Goal: Task Accomplishment & Management: Complete application form

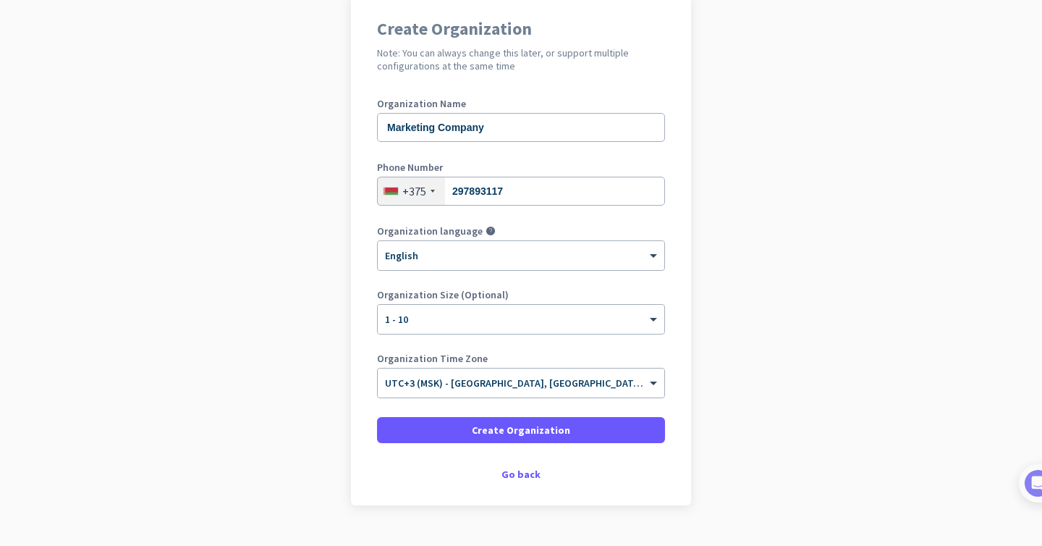
scroll to position [141, 0]
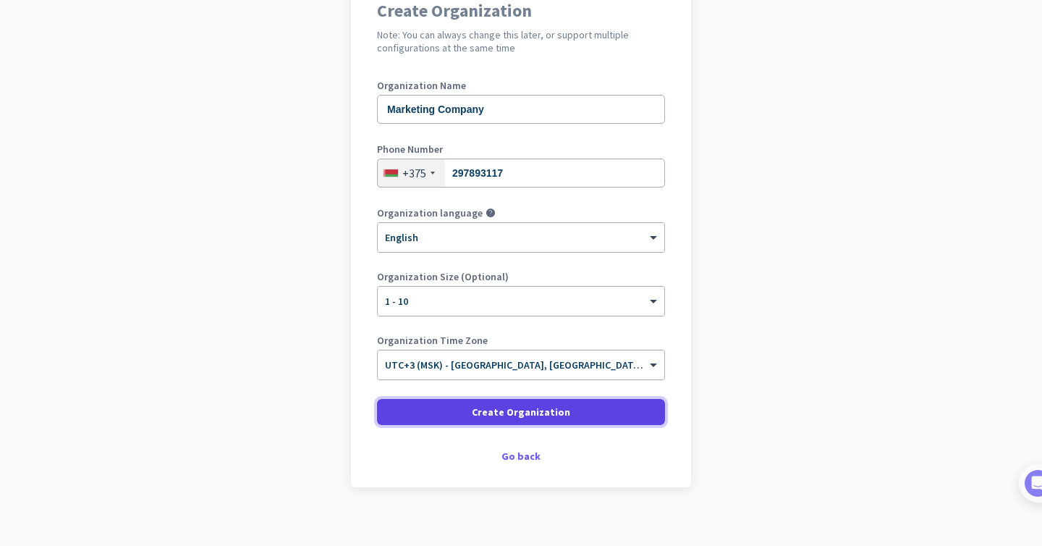
click at [465, 413] on span at bounding box center [521, 411] width 288 height 35
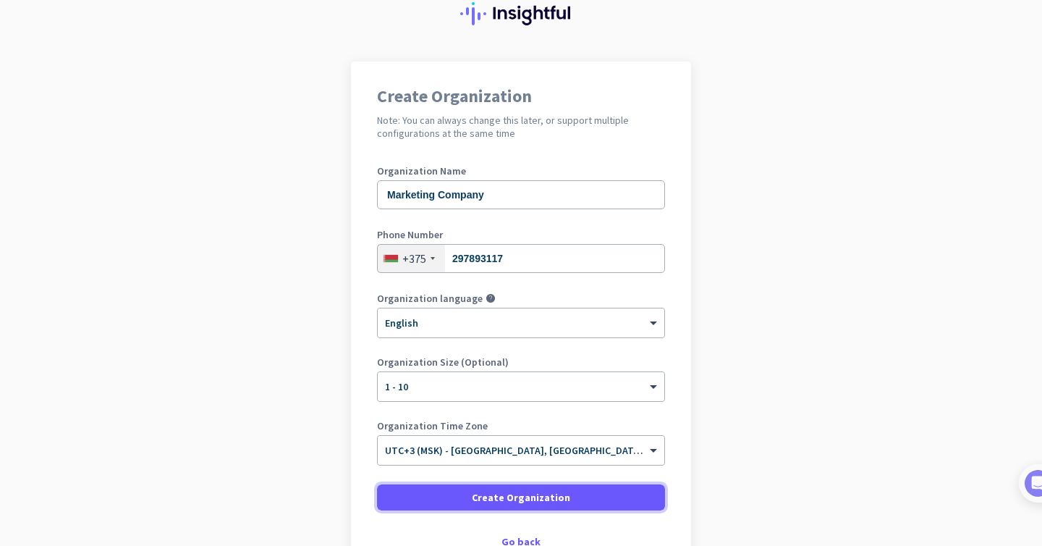
scroll to position [57, 0]
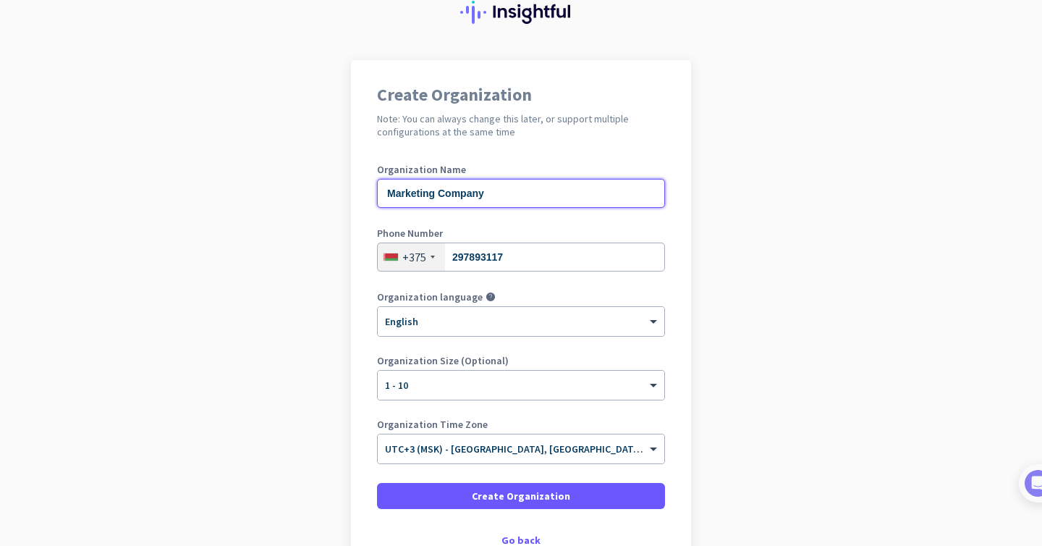
click at [491, 189] on input "Marketing Company" at bounding box center [521, 193] width 288 height 29
drag, startPoint x: 491, startPoint y: 189, endPoint x: 391, endPoint y: 190, distance: 100.6
click at [391, 190] on input "Marketing Company" at bounding box center [521, 193] width 288 height 29
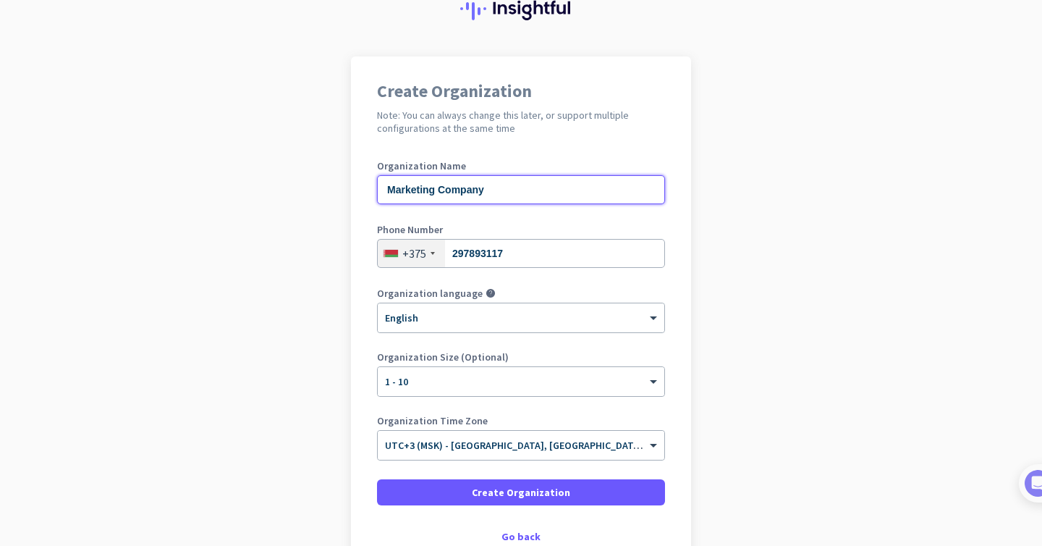
scroll to position [63, 0]
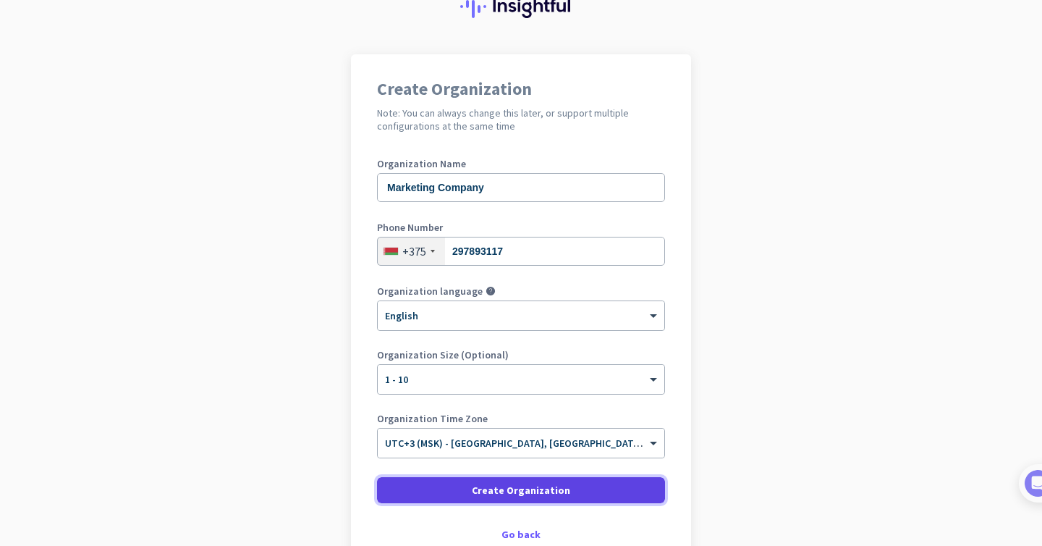
click at [422, 479] on span at bounding box center [521, 490] width 288 height 35
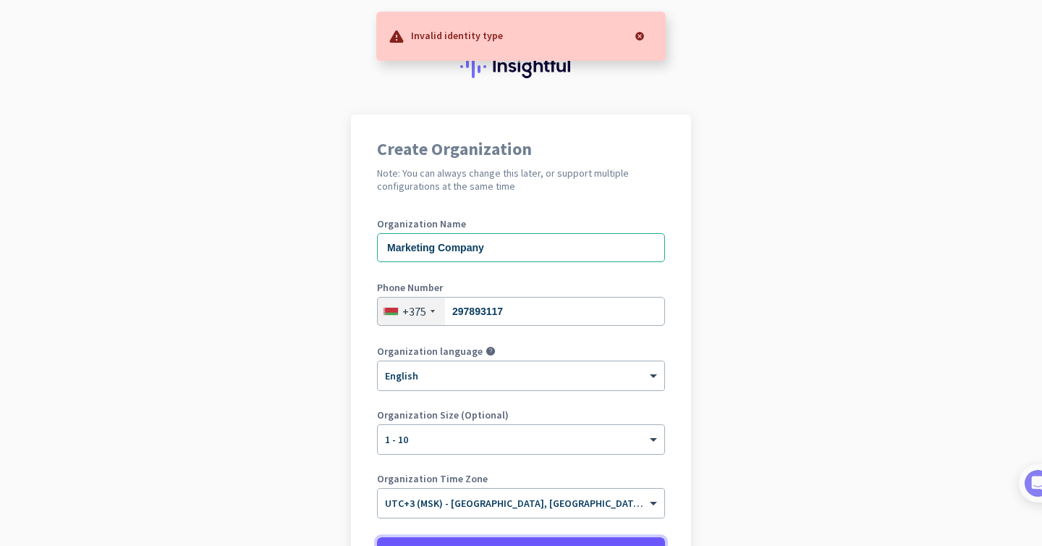
scroll to position [0, 0]
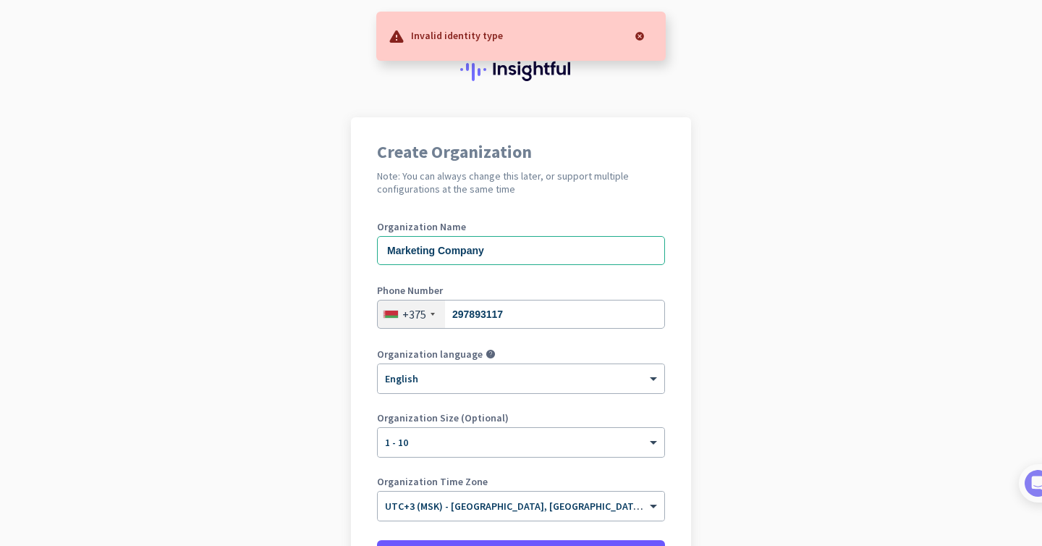
click at [548, 220] on div "Create Organization Note: You can always change this later, or support multiple…" at bounding box center [521, 372] width 340 height 511
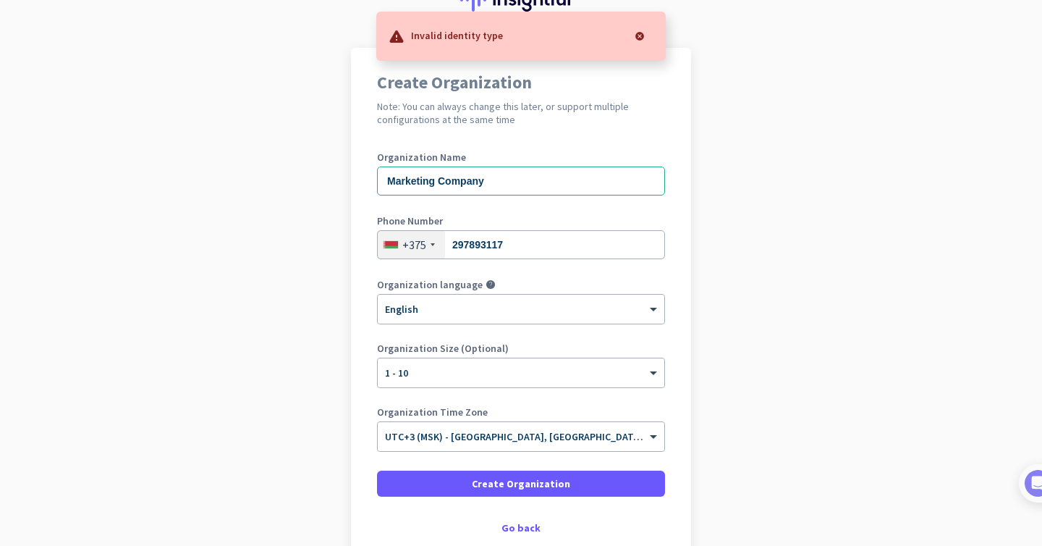
scroll to position [71, 0]
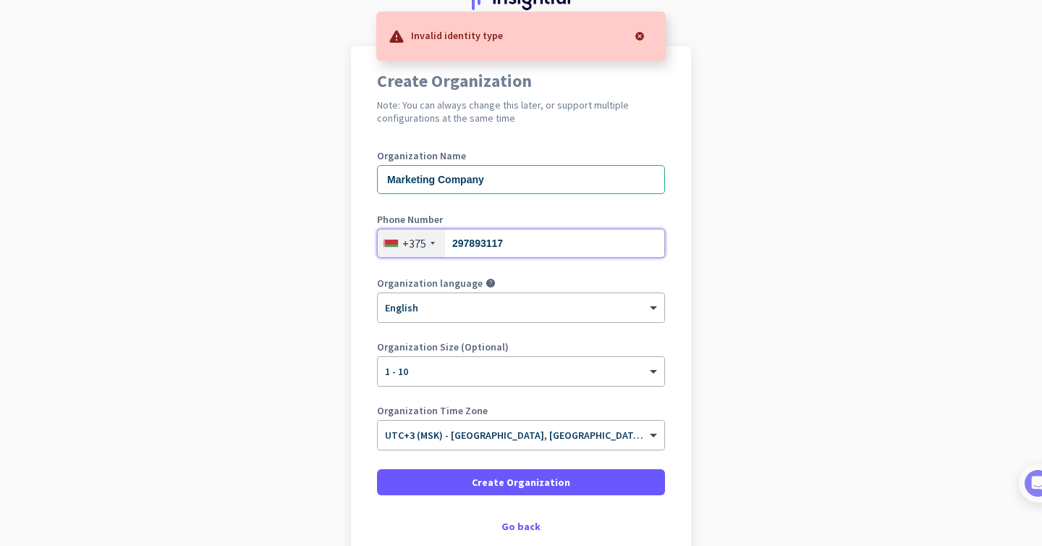
click at [546, 240] on input "297893117" at bounding box center [521, 243] width 288 height 29
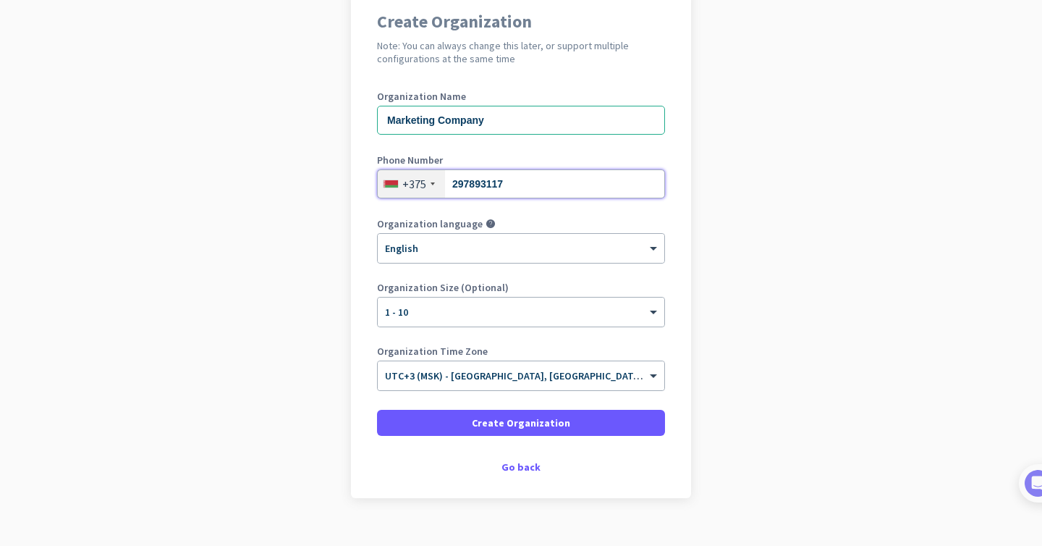
scroll to position [145, 0]
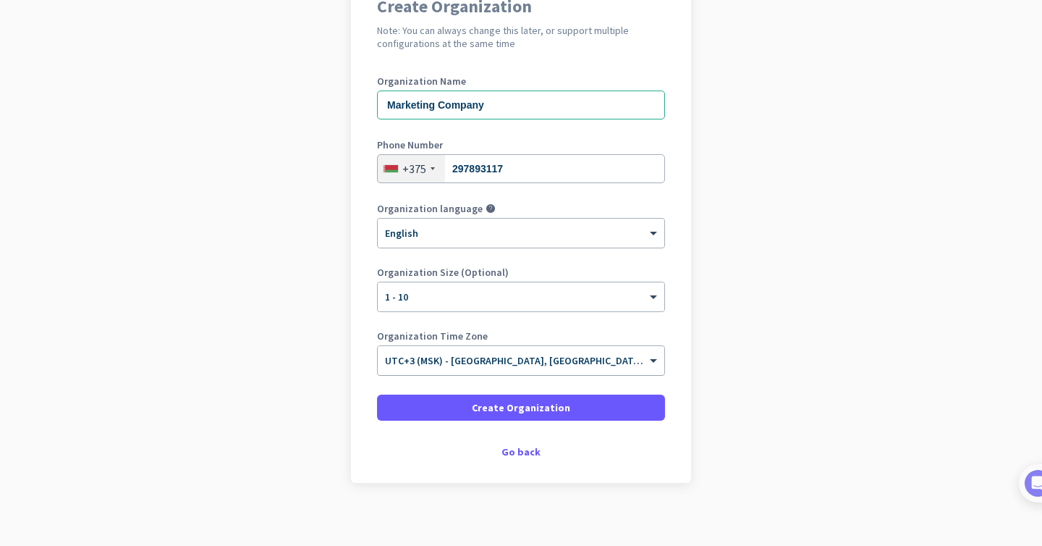
click at [497, 354] on input "text" at bounding box center [506, 355] width 243 height 11
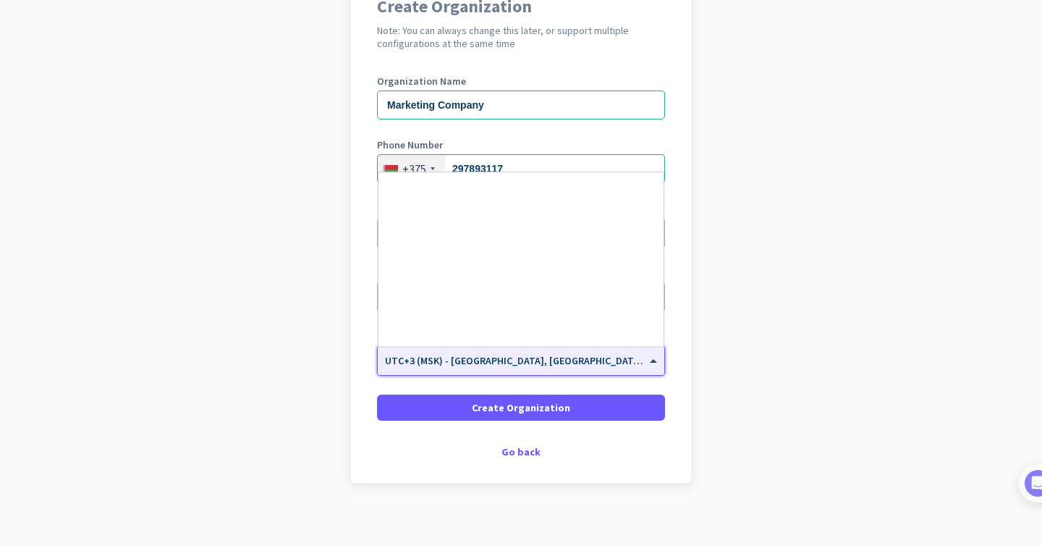
scroll to position [5158, 0]
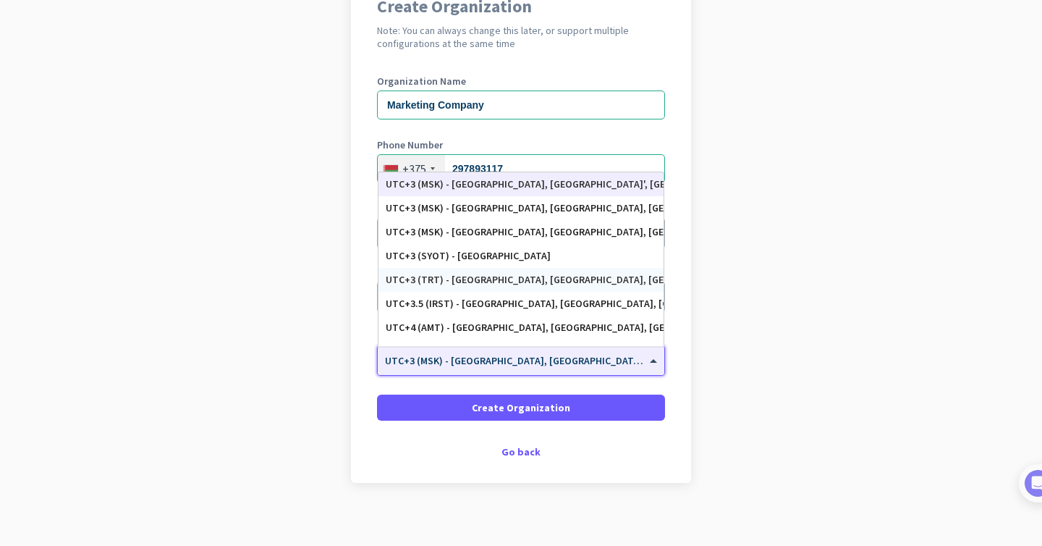
click at [496, 274] on div "UTC+3 (TRT) - [GEOGRAPHIC_DATA], [GEOGRAPHIC_DATA], [GEOGRAPHIC_DATA], [GEOGRAP…" at bounding box center [521, 280] width 271 height 12
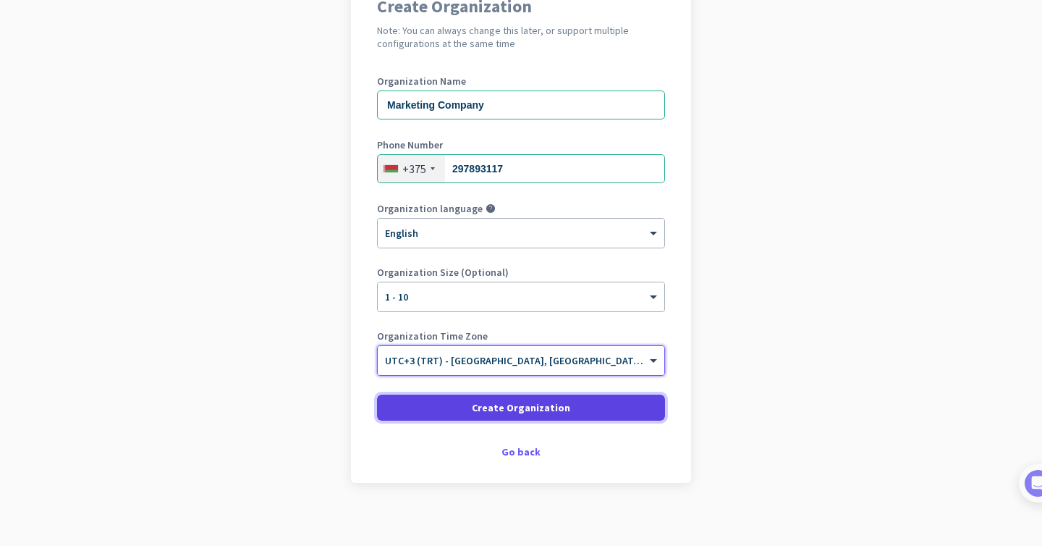
click at [483, 410] on span "Create Organization" at bounding box center [521, 407] width 98 height 14
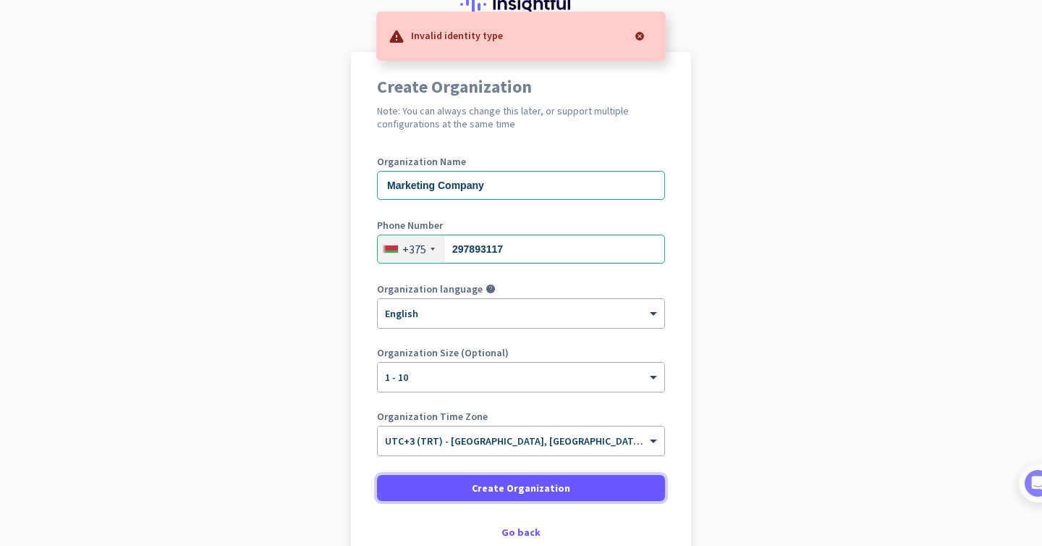
scroll to position [0, 0]
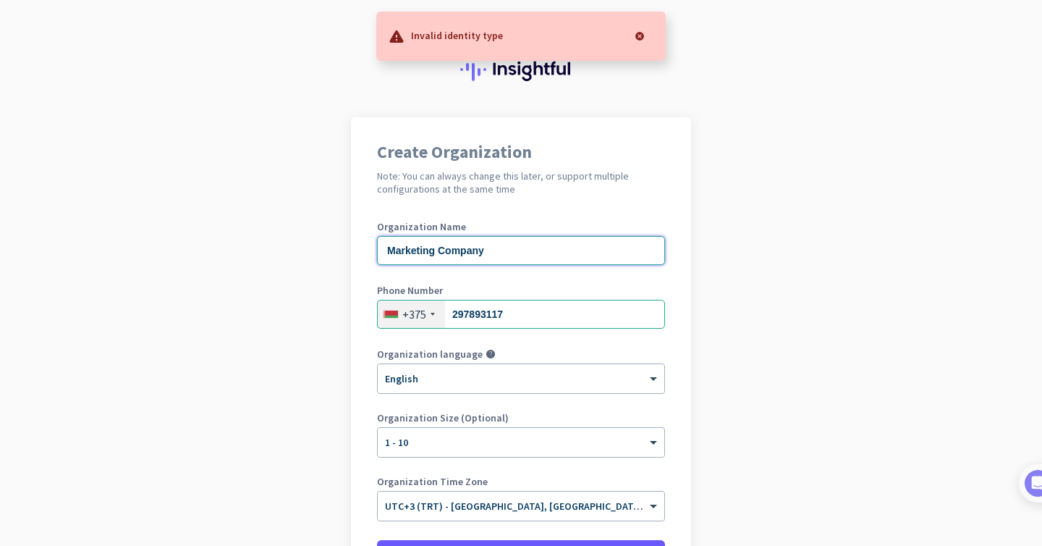
click at [520, 236] on input "Marketing Company" at bounding box center [521, 250] width 288 height 29
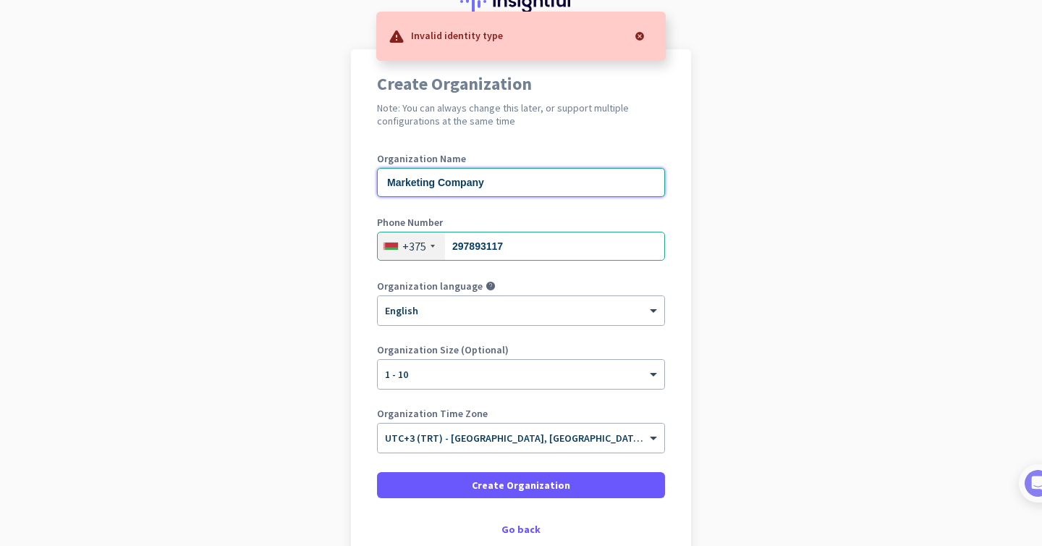
scroll to position [155, 0]
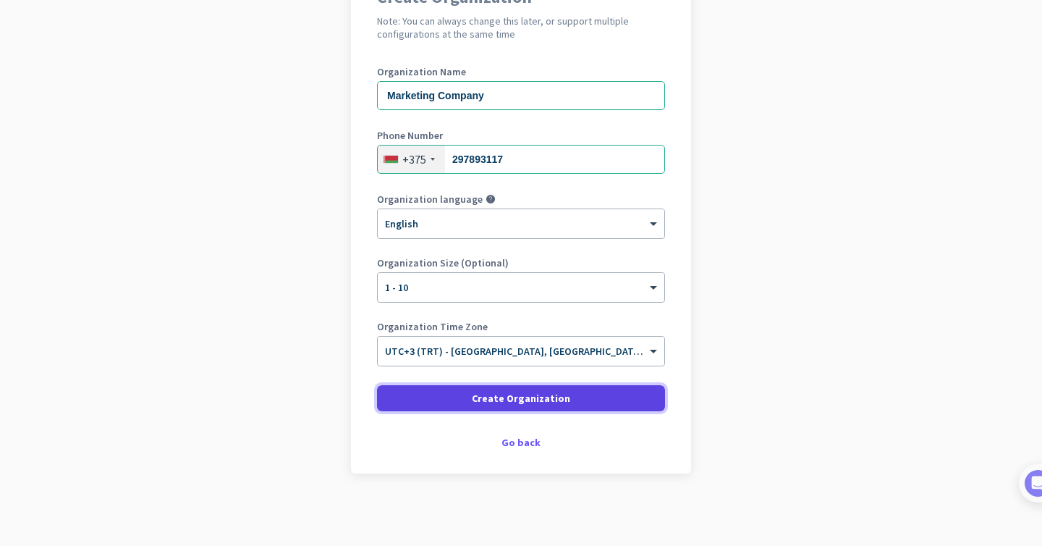
click at [476, 400] on span "Create Organization" at bounding box center [521, 398] width 98 height 14
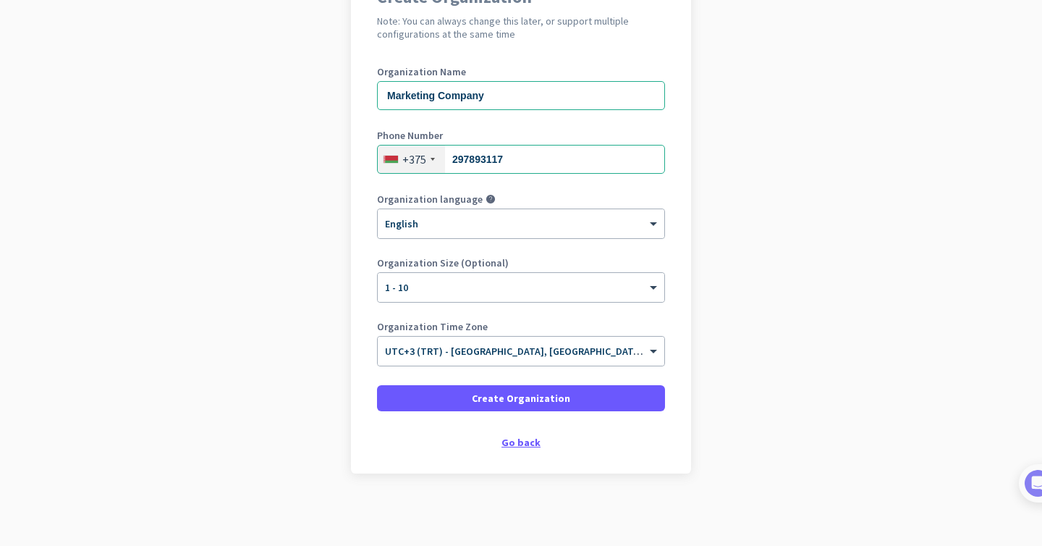
click at [510, 439] on div "Go back" at bounding box center [521, 442] width 288 height 10
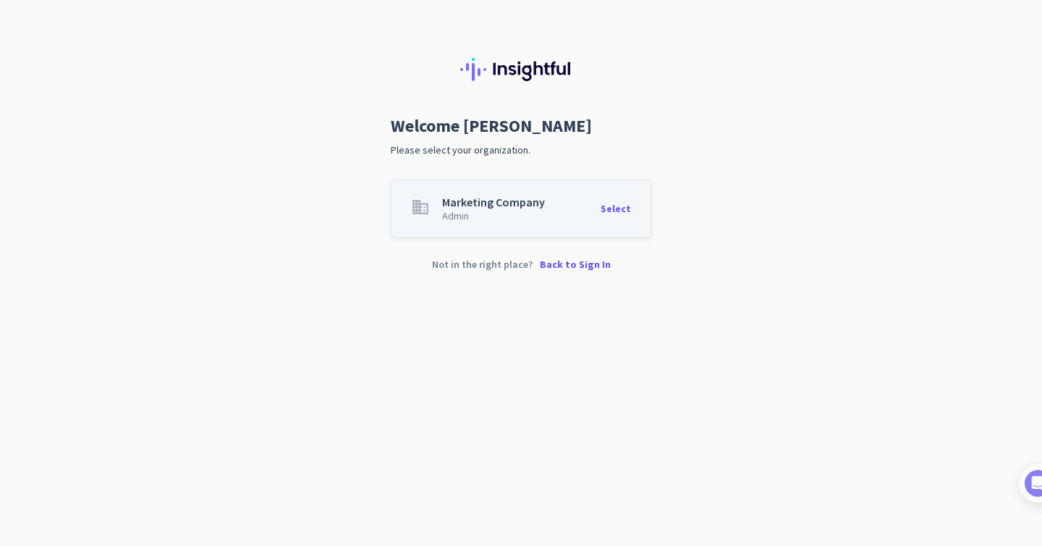
click at [546, 206] on app-organization-card "business Marketing Company Admin Select" at bounding box center [521, 208] width 260 height 58
